Goal: Task Accomplishment & Management: Use online tool/utility

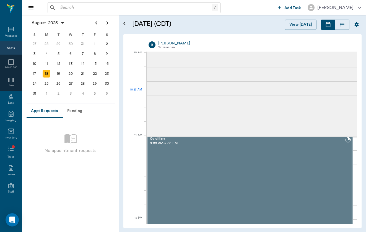
scroll to position [167, 0]
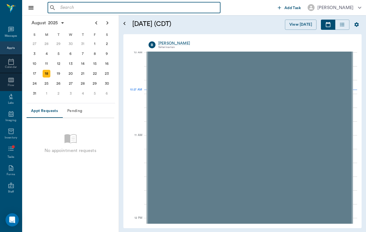
click at [75, 10] on input "text" at bounding box center [138, 8] width 160 height 8
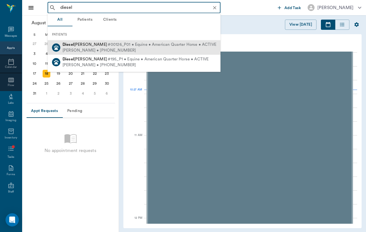
click at [104, 49] on div "[PERSON_NAME] • [PHONE_NUMBER]" at bounding box center [139, 51] width 154 height 6
type input "diesel"
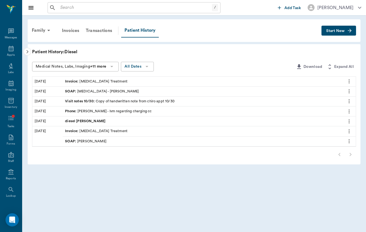
click at [109, 93] on div "SOAP : [MEDICAL_DATA] - [PERSON_NAME]" at bounding box center [102, 91] width 74 height 5
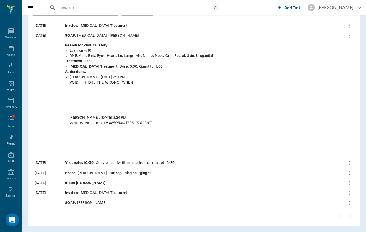
scroll to position [56, 0]
click at [83, 193] on div "Invoice : [MEDICAL_DATA] Treatment" at bounding box center [96, 193] width 62 height 5
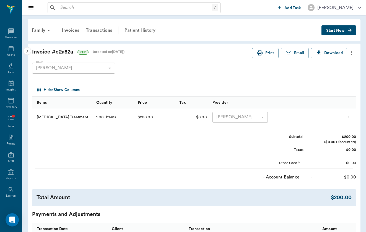
click at [143, 31] on div "Patient History" at bounding box center [140, 30] width 38 height 13
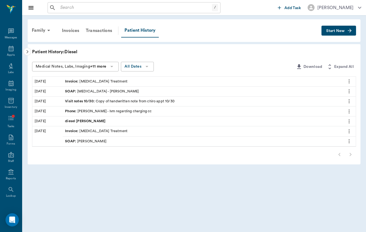
click at [97, 143] on div "SOAP : [PERSON_NAME]" at bounding box center [85, 141] width 41 height 5
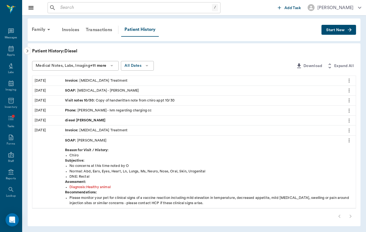
scroll to position [1, 0]
click at [347, 27] on icon "button" at bounding box center [349, 30] width 6 height 6
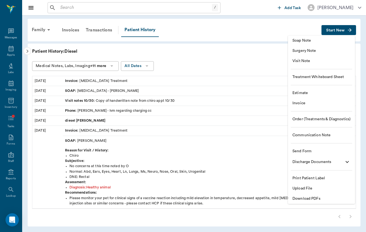
click at [338, 59] on span "Visit Note" at bounding box center [321, 61] width 58 height 6
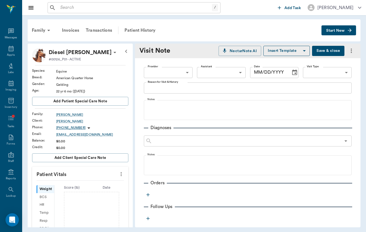
type input "[DATE]"
click at [188, 74] on body "/ ​ Add Task [PERSON_NAME] Nectar Messages Appts Labs Imaging Inventory Tasks F…" at bounding box center [183, 116] width 366 height 232
click at [182, 82] on li "[PERSON_NAME]" at bounding box center [168, 85] width 49 height 10
type input "649b3e03b5bc7e03f9326794"
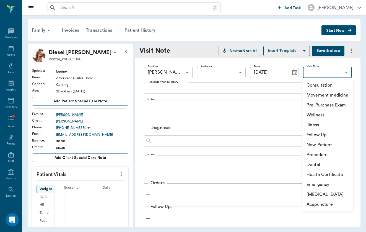
click at [319, 71] on body "/ ​ Add Task [PERSON_NAME] Nectar Messages Appts Labs Imaging Inventory Tasks F…" at bounding box center [183, 116] width 366 height 232
click at [327, 98] on li "Movement medicine" at bounding box center [327, 95] width 51 height 10
type input "6656c4aef87a612ea34fb244"
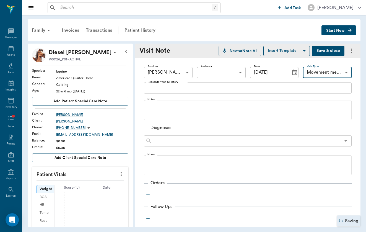
click at [226, 88] on textarea "Reason for Visit & History" at bounding box center [248, 88] width 200 height 6
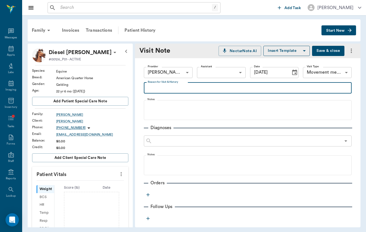
click at [109, 6] on input "text" at bounding box center [135, 8] width 154 height 8
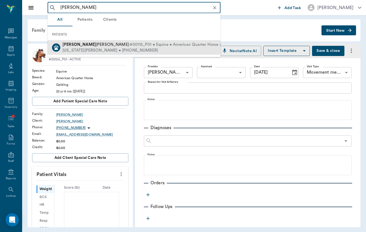
click at [129, 46] on span "#00115_P01 • Equine • American Quarter Horse • ACTIVE" at bounding box center [183, 45] width 108 height 6
type input "[PERSON_NAME]"
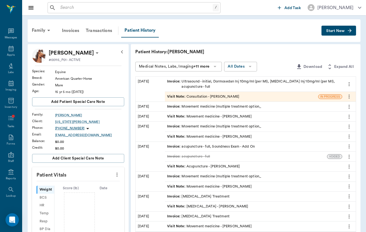
click at [212, 94] on div "Visit Note : Consultation - [PERSON_NAME]" at bounding box center [203, 96] width 72 height 5
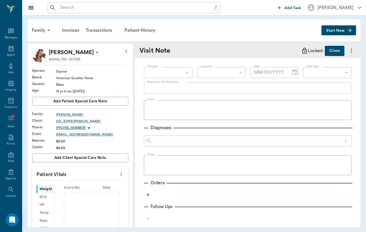
type input "649b3e03b5bc7e03f9326794"
type input "[DATE]"
type input "66193437c5bf6463a0ac76eb"
type textarea "P seen by [PERSON_NAME] approximately [DATE] for an acute onset LH lameness (gr…"
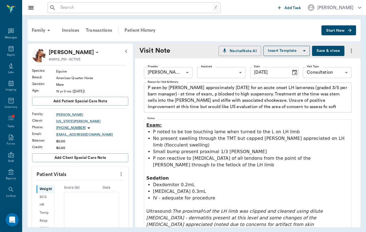
click at [340, 27] on button "Start New" at bounding box center [338, 30] width 35 height 10
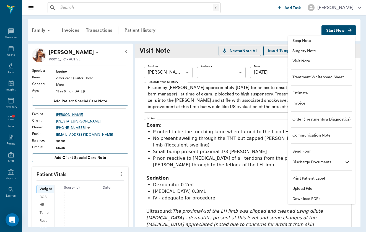
click at [333, 60] on span "Visit Note" at bounding box center [321, 62] width 58 height 6
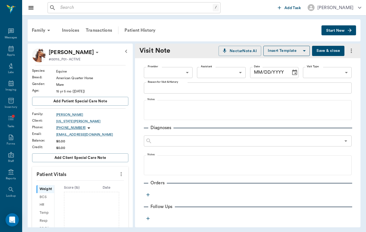
type input "[DATE]"
click at [172, 76] on body "/ ​ Add Task [PERSON_NAME] Nectar Messages Appts Labs Imaging Inventory Tasks F…" at bounding box center [183, 116] width 366 height 232
click at [172, 82] on li "[PERSON_NAME]" at bounding box center [168, 85] width 49 height 10
type input "649b3e03b5bc7e03f9326794"
click at [327, 69] on body "/ ​ Add Task [PERSON_NAME] Nectar Messages Appts Labs Imaging Inventory Tasks F…" at bounding box center [183, 116] width 366 height 232
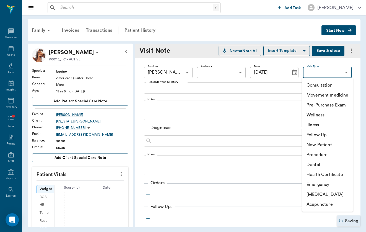
click at [324, 96] on li "Movement medicine" at bounding box center [327, 95] width 51 height 10
type input "6656c4aef87a612ea34fb244"
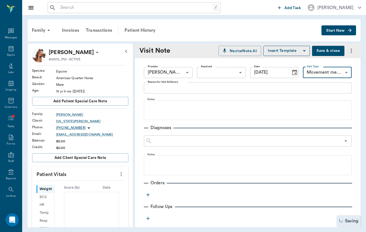
click at [165, 88] on textarea "Reason for Visit & History" at bounding box center [248, 88] width 200 height 6
